Goal: Task Accomplishment & Management: Manage account settings

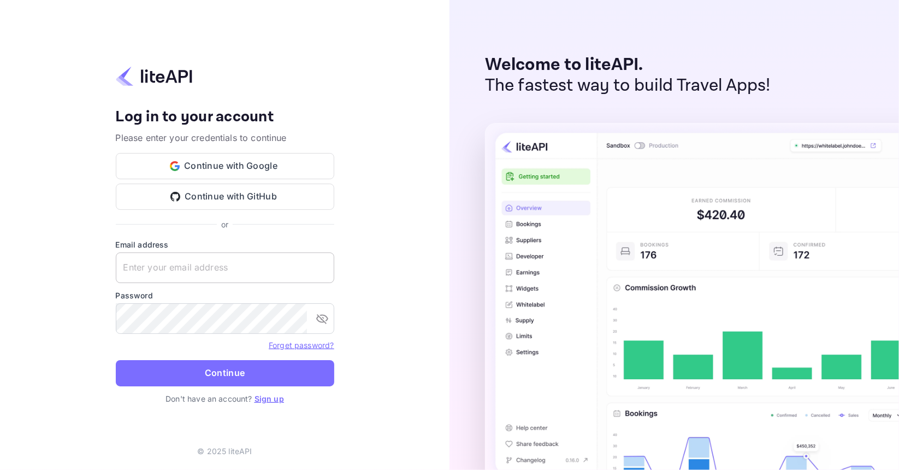
click at [206, 267] on input "text" at bounding box center [225, 267] width 218 height 31
type input "u@estatedao.org"
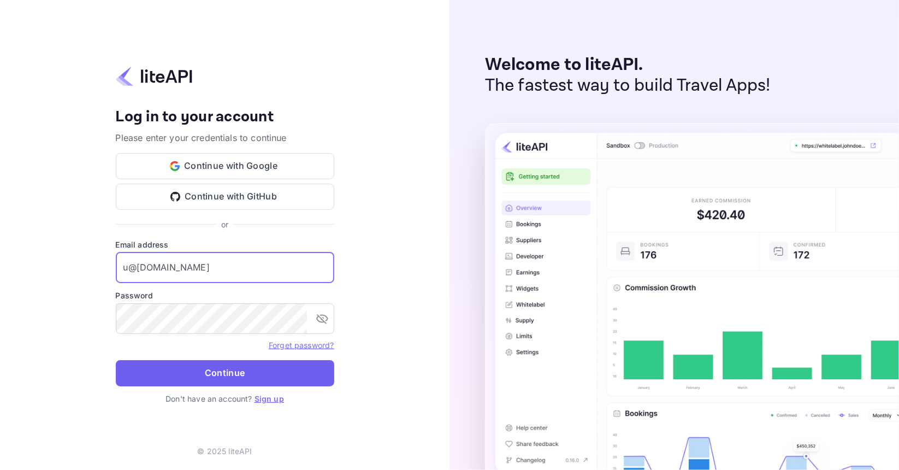
click at [220, 366] on button "Continue" at bounding box center [225, 373] width 218 height 26
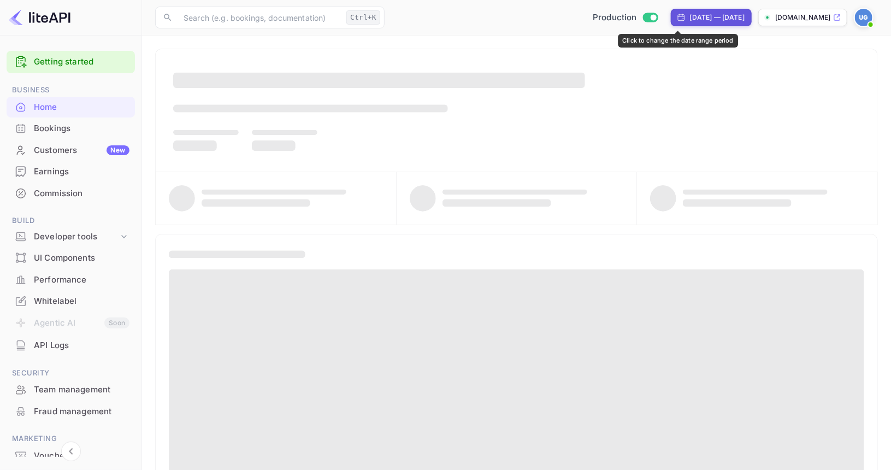
click at [690, 22] on div "[DATE] — [DATE]" at bounding box center [717, 18] width 55 height 10
select select "6"
select select "2025"
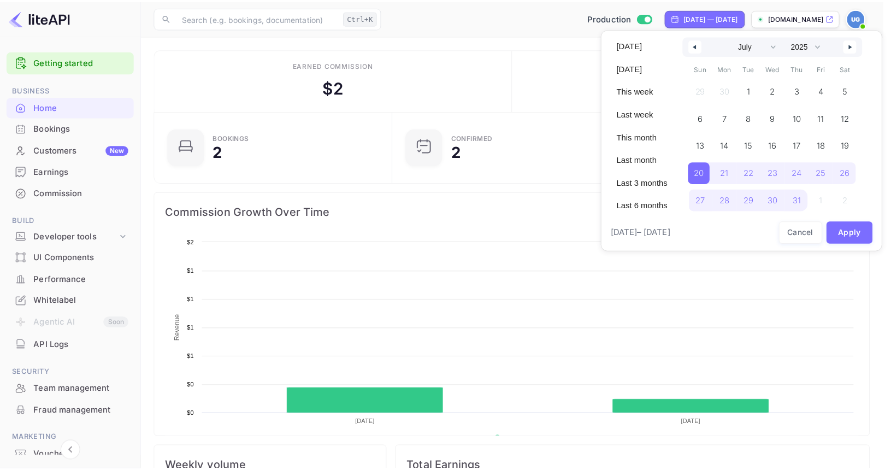
scroll to position [169, 226]
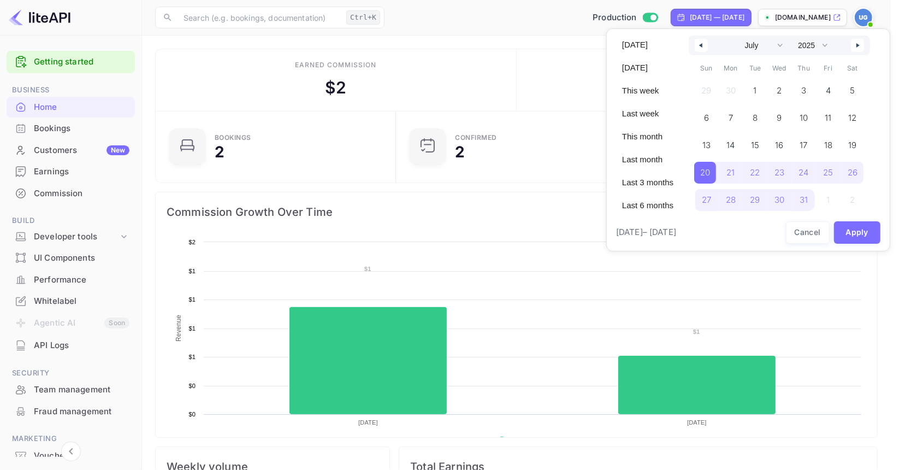
click at [573, 21] on div at bounding box center [449, 235] width 899 height 470
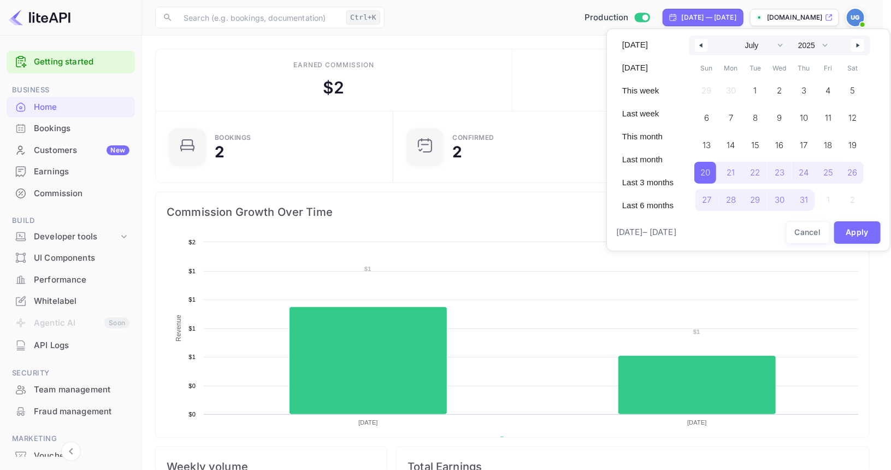
scroll to position [9, 9]
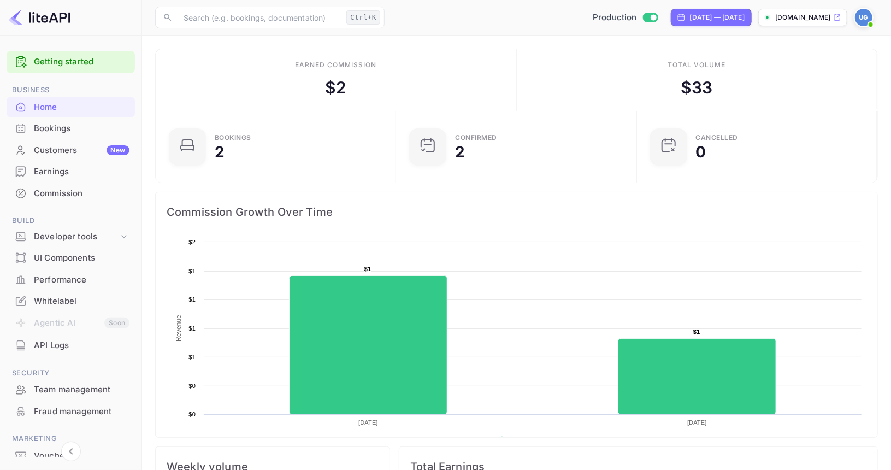
click at [809, 19] on p "[DOMAIN_NAME]" at bounding box center [803, 18] width 56 height 10
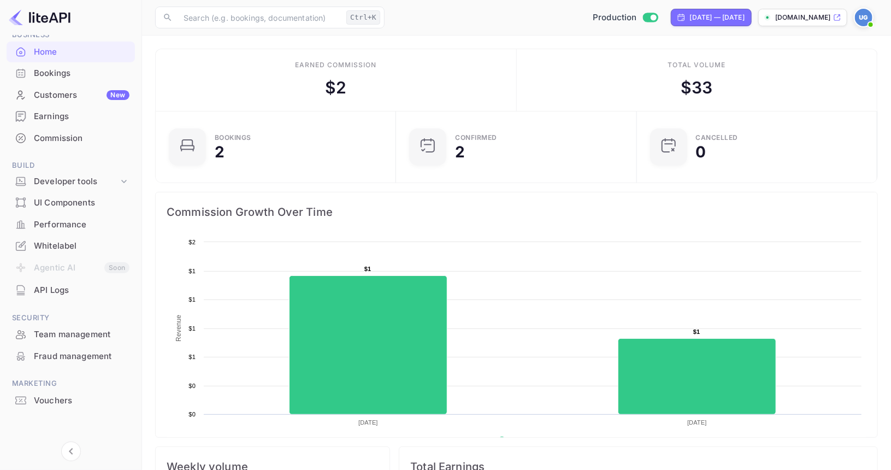
scroll to position [57, 0]
click at [72, 236] on div "Whitelabel" at bounding box center [71, 244] width 128 height 21
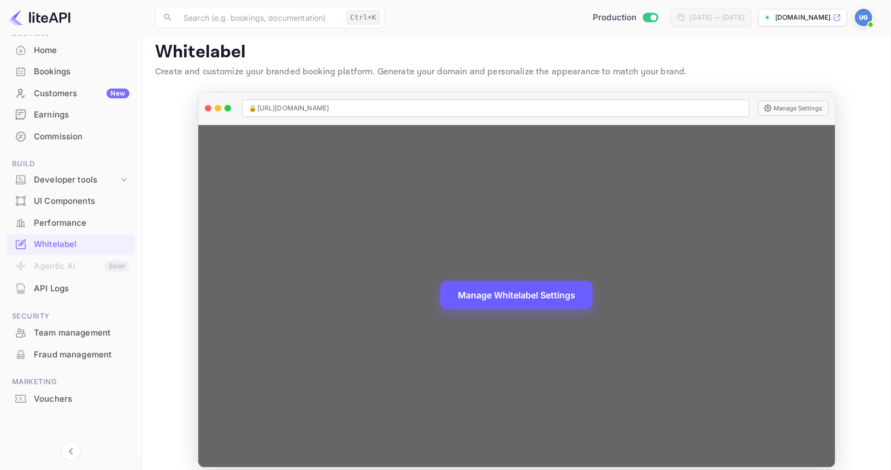
scroll to position [17, 0]
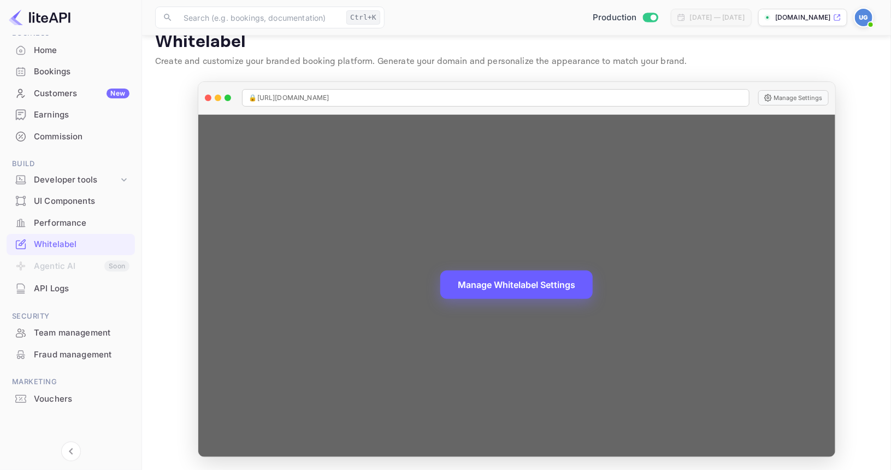
click at [515, 287] on button "Manage Whitelabel Settings" at bounding box center [516, 284] width 152 height 28
click at [548, 287] on button "Manage Whitelabel Settings" at bounding box center [516, 284] width 152 height 28
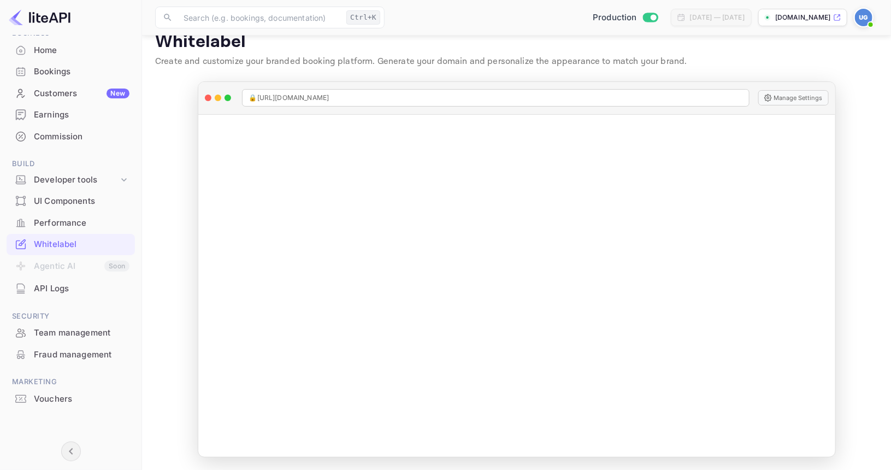
click at [70, 452] on icon "Collapse navigation" at bounding box center [71, 451] width 4 height 7
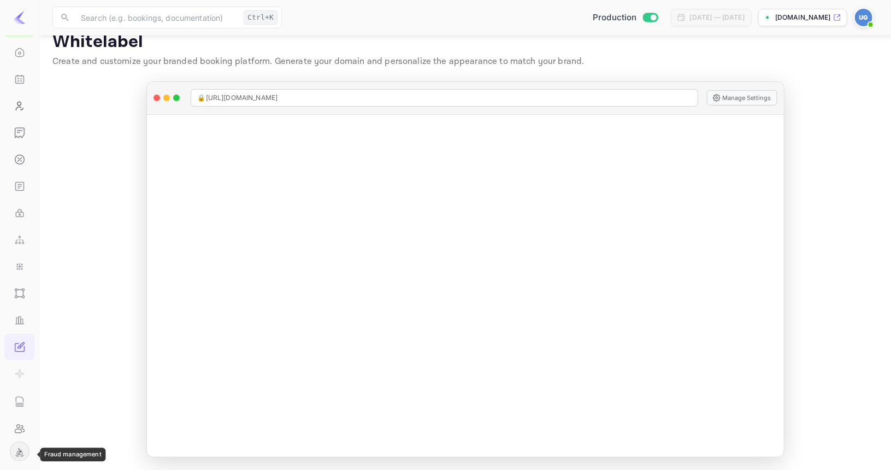
click at [21, 453] on icon "Expand navigation" at bounding box center [19, 450] width 13 height 13
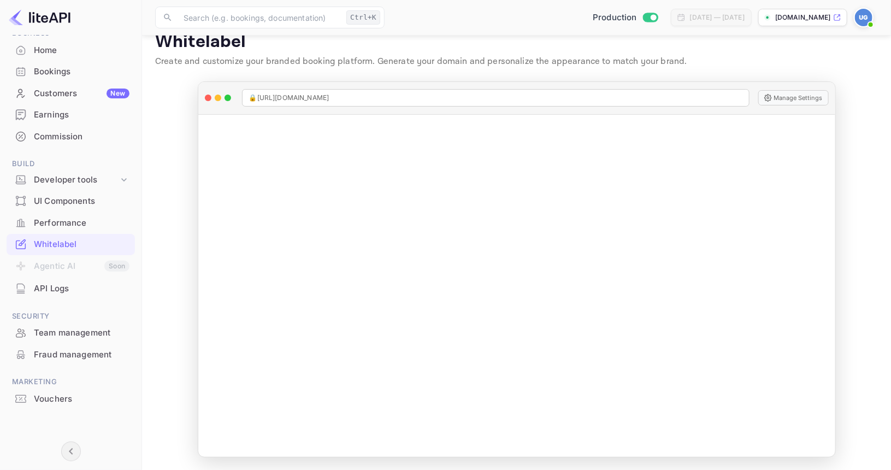
scroll to position [57, 0]
